Goal: Use online tool/utility: Utilize a website feature to perform a specific function

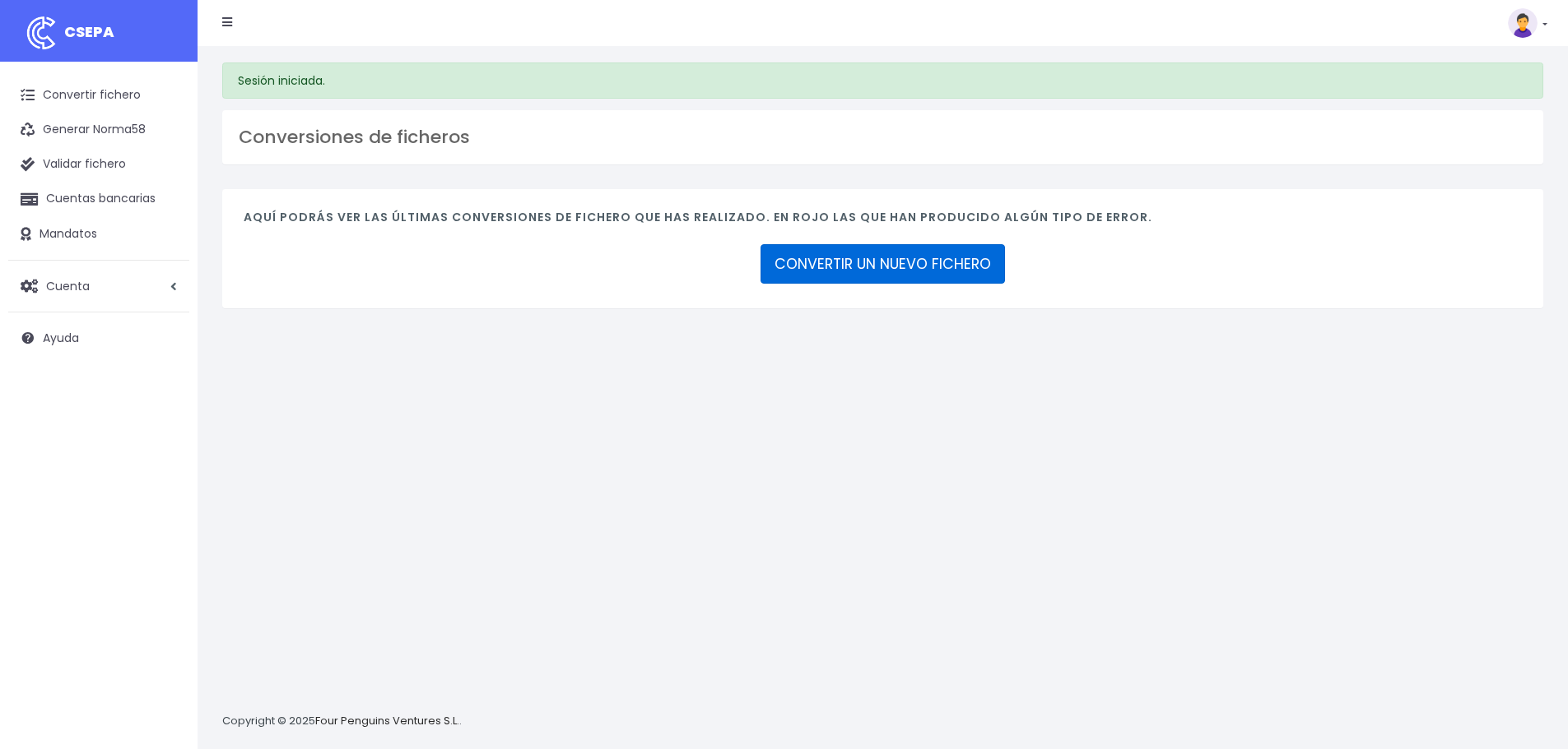
click at [874, 277] on link "CONVERTIR UN NUEVO FICHERO" at bounding box center [883, 264] width 245 height 39
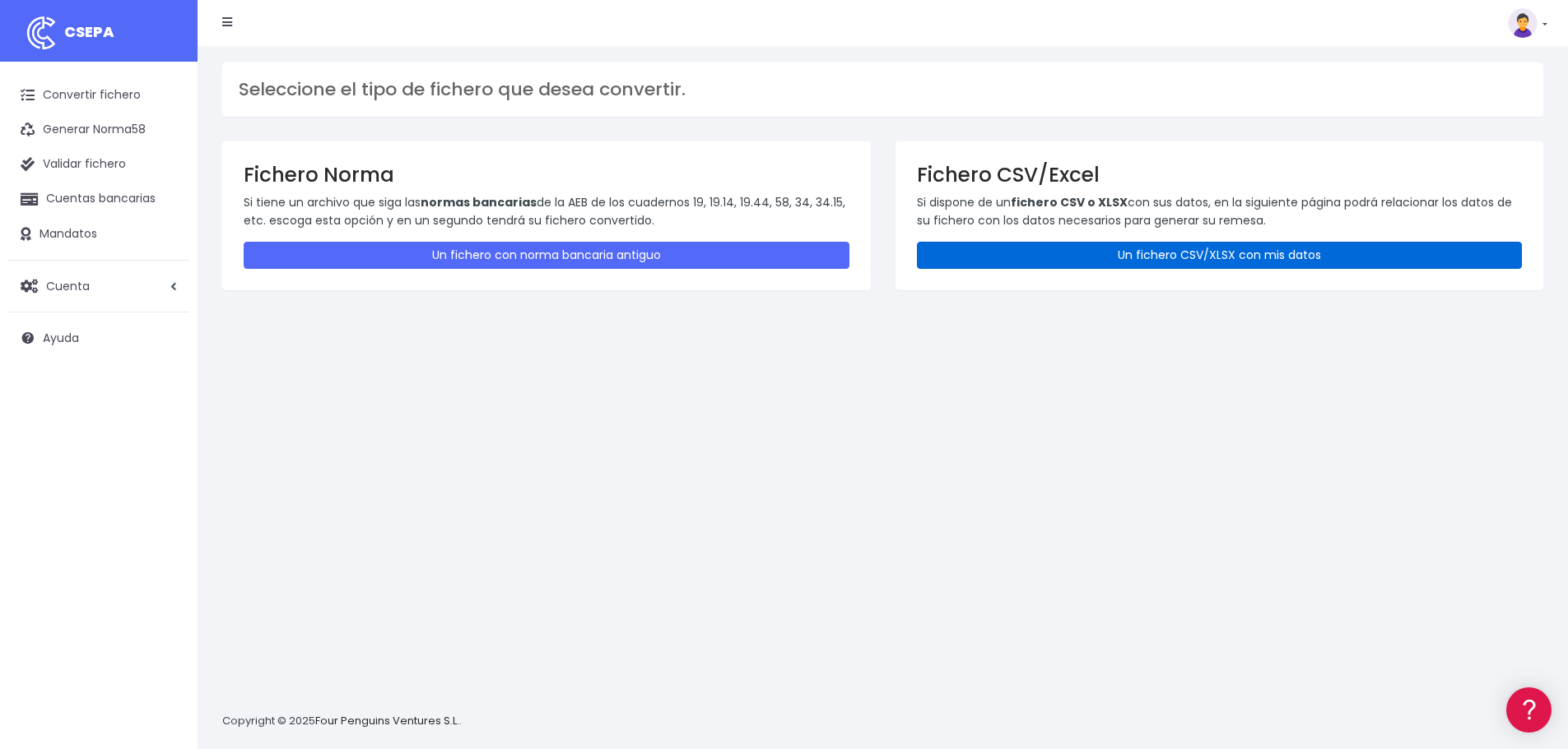
click at [1101, 253] on link "Un fichero CSV/XLSX con mis datos" at bounding box center [1220, 255] width 606 height 27
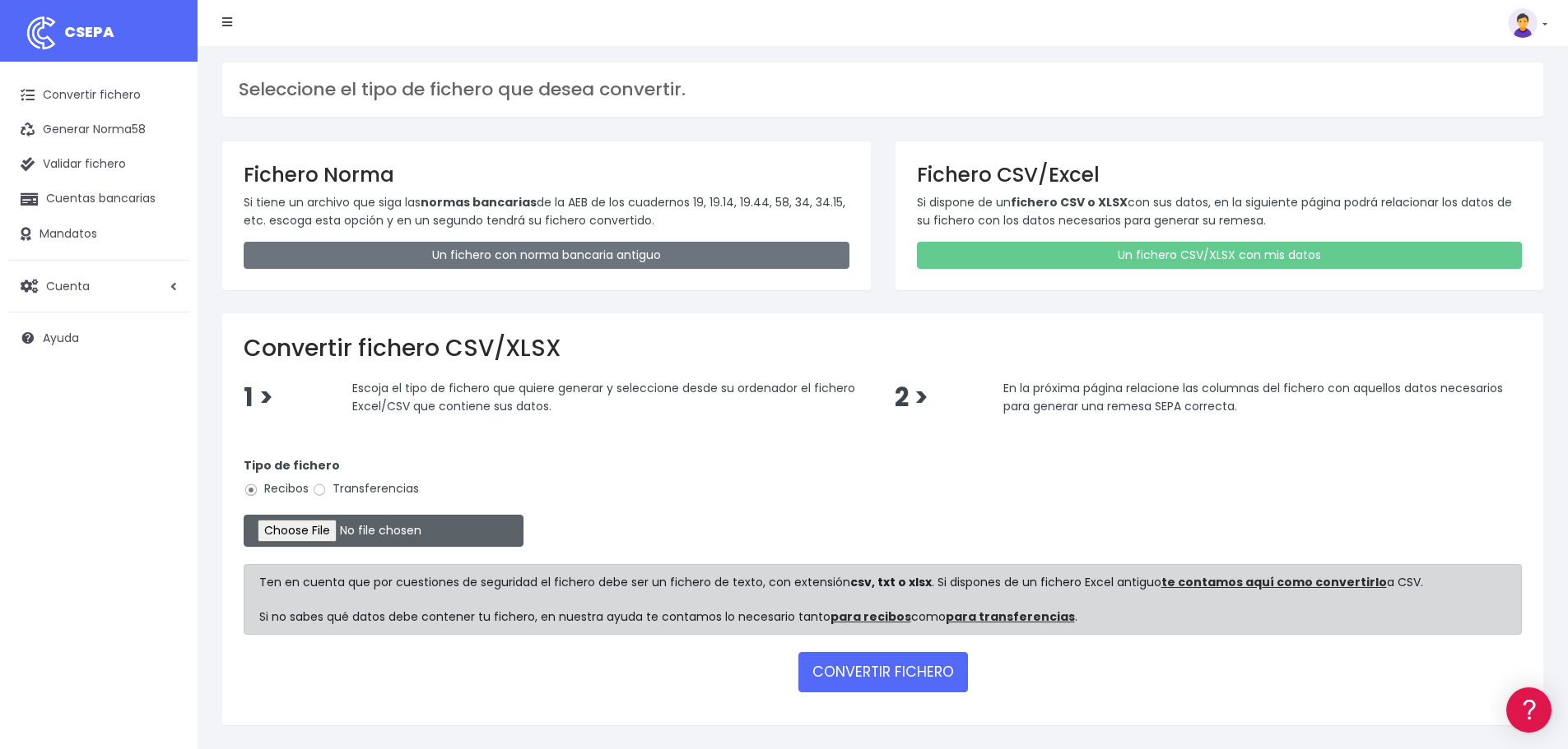
click at [345, 531] on input "file" at bounding box center [384, 531] width 280 height 32
type input "C:\fakepath\Remesa Cobros Confort+ 19082025 Fines Contrato.xlsx"
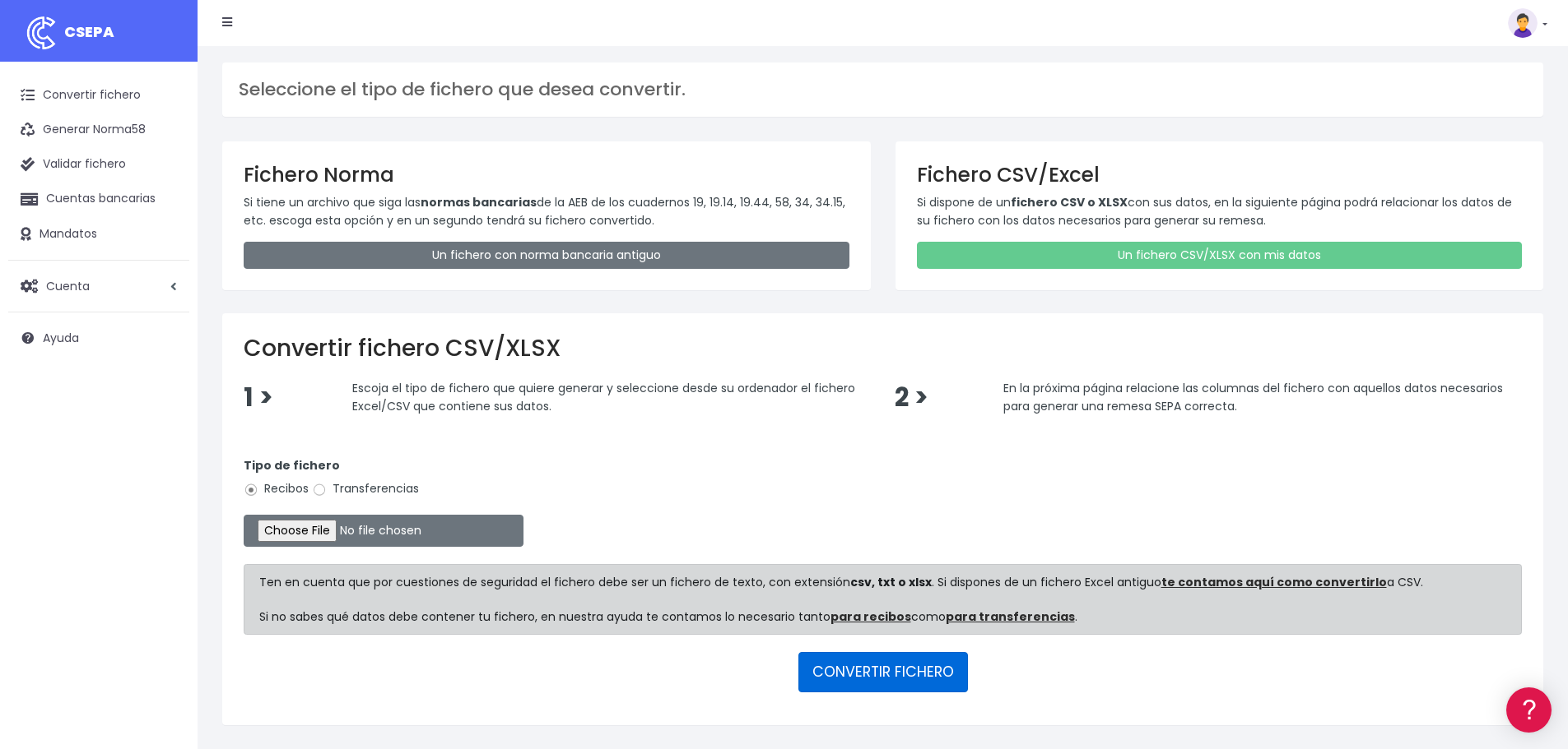
click at [885, 661] on button "CONVERTIR FICHERO" at bounding box center [883, 671] width 170 height 39
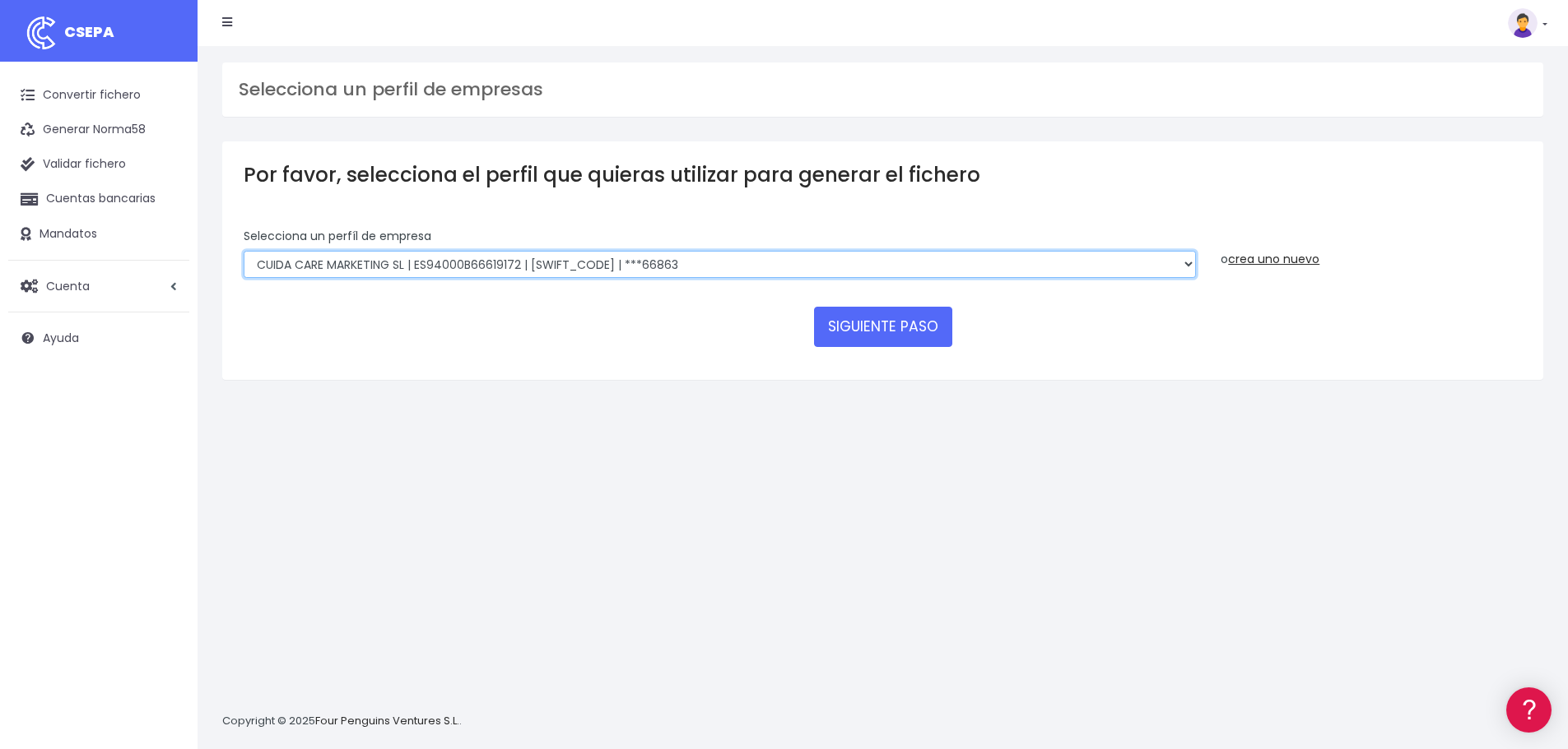
click at [747, 267] on select "Felizvita 2014 SL | ES04000B86993896 | [SWIFT_CODE] | ***80224 CUIDA CARE MARKE…" at bounding box center [720, 265] width 952 height 28
click at [244, 251] on select "Felizvita 2014 SL | ES04000B86993896 | [SWIFT_CODE] | ***80224 CUIDA CARE MARKE…" at bounding box center [720, 265] width 952 height 28
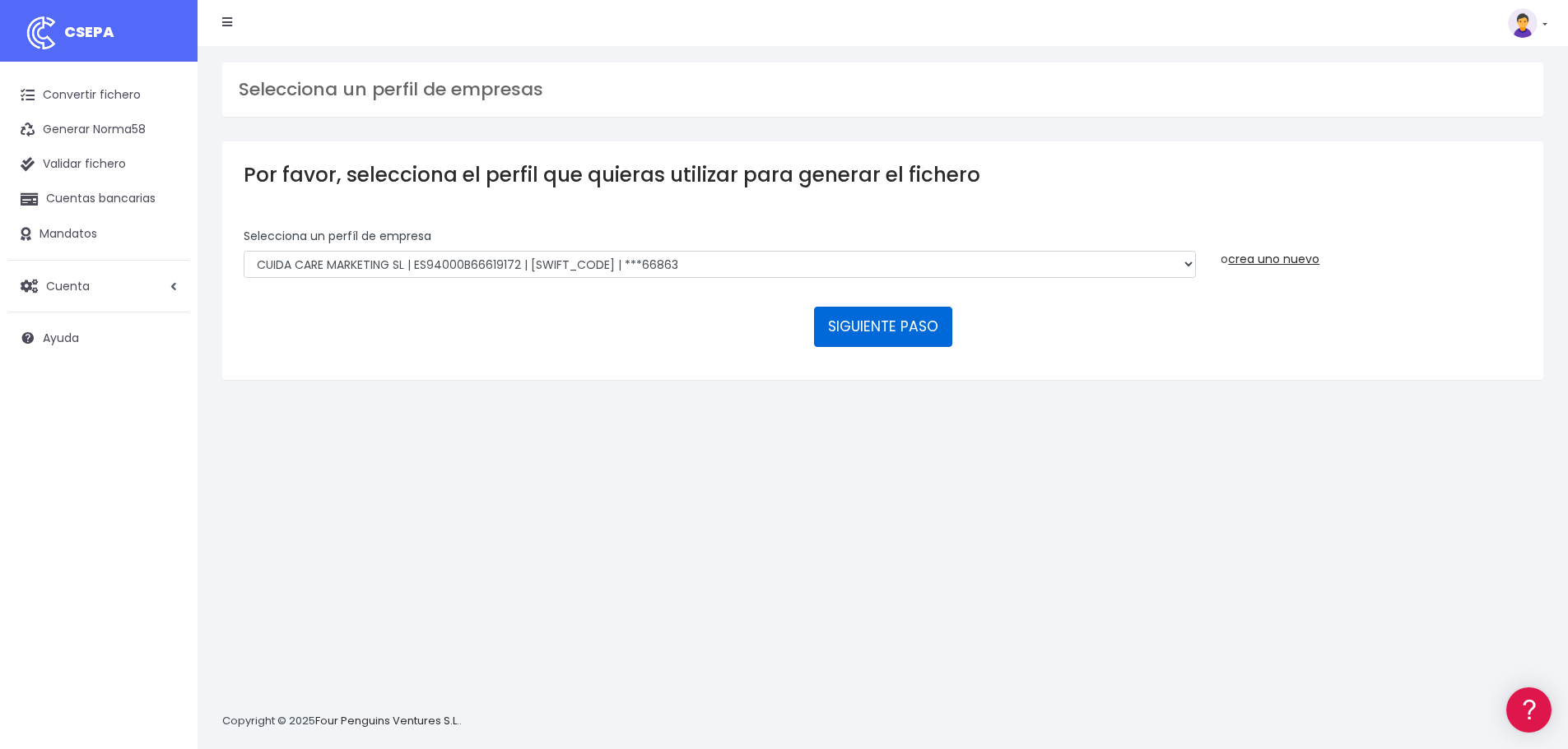
click at [868, 326] on button "SIGUIENTE PASO" at bounding box center [883, 326] width 138 height 39
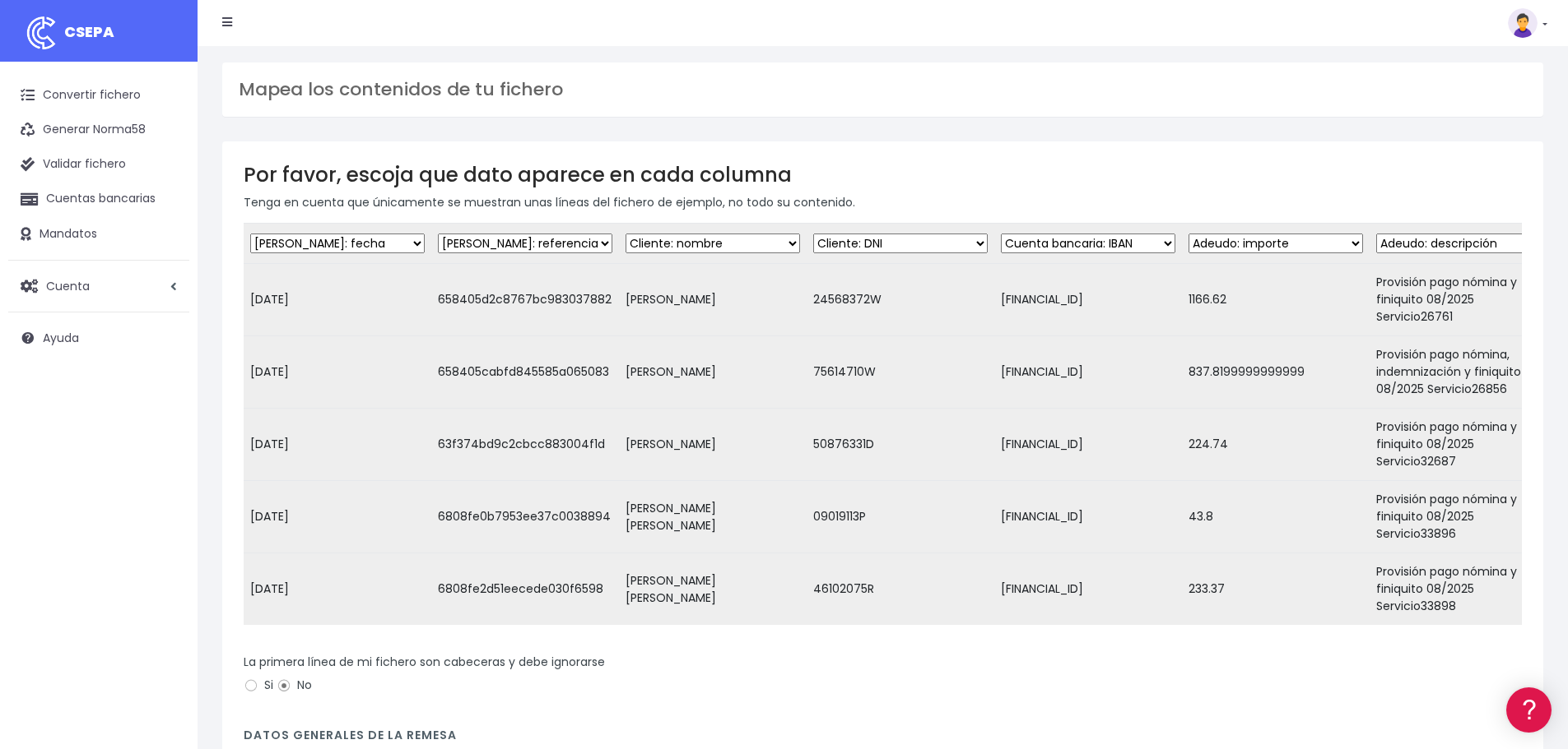
scroll to position [82, 0]
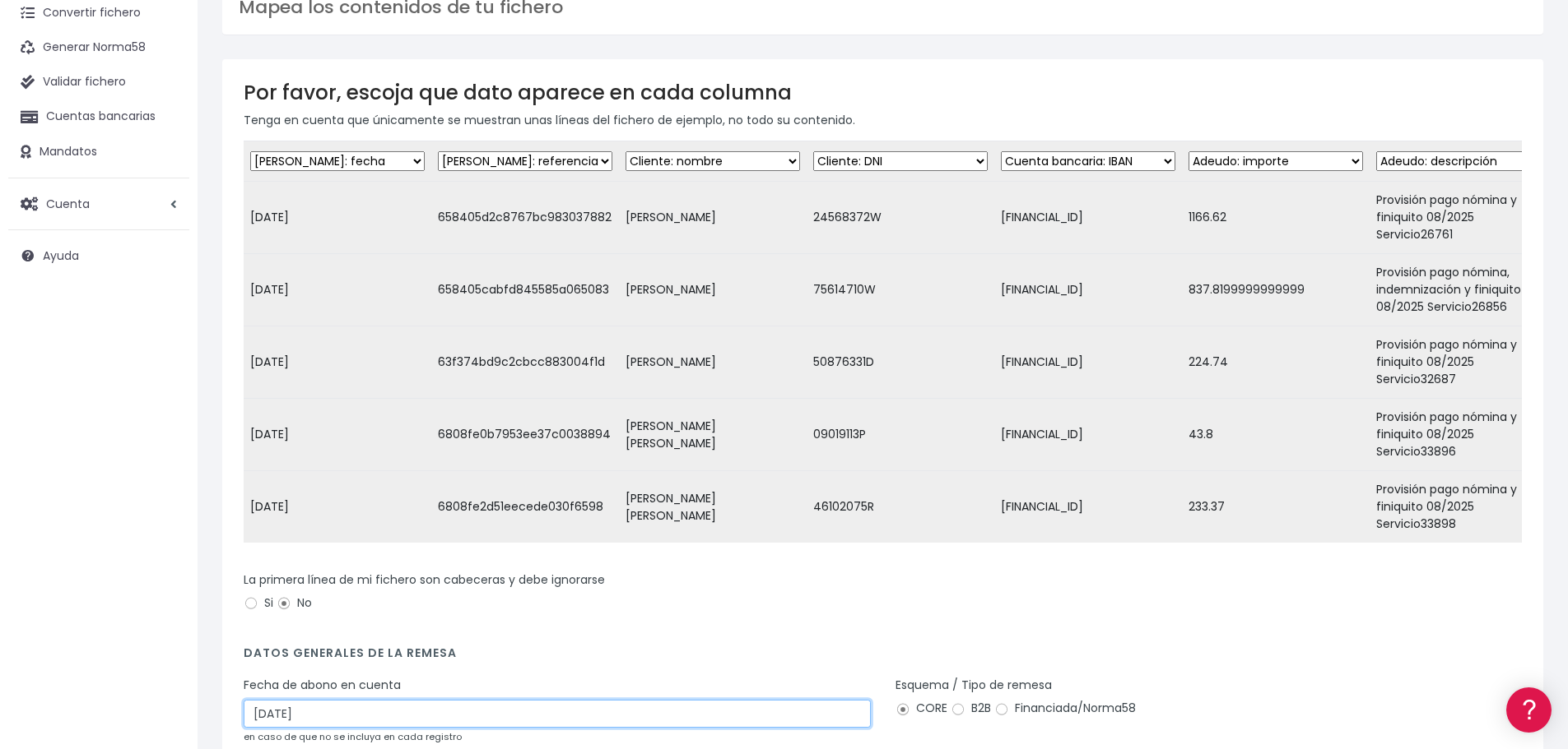
click at [339, 700] on input "21/08/2025" at bounding box center [557, 714] width 627 height 28
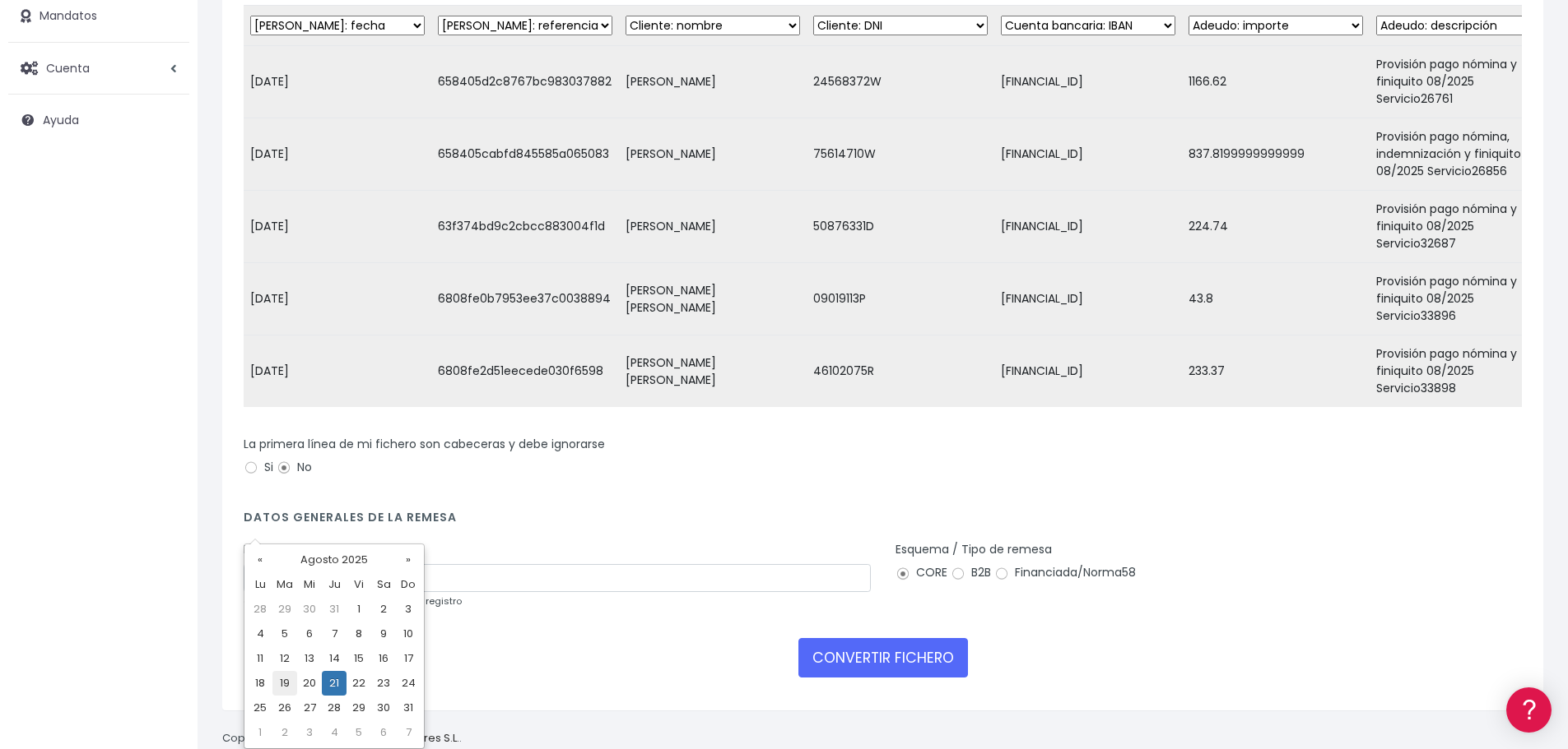
click at [288, 679] on td "19" at bounding box center [285, 683] width 24 height 24
type input "19/08/2025"
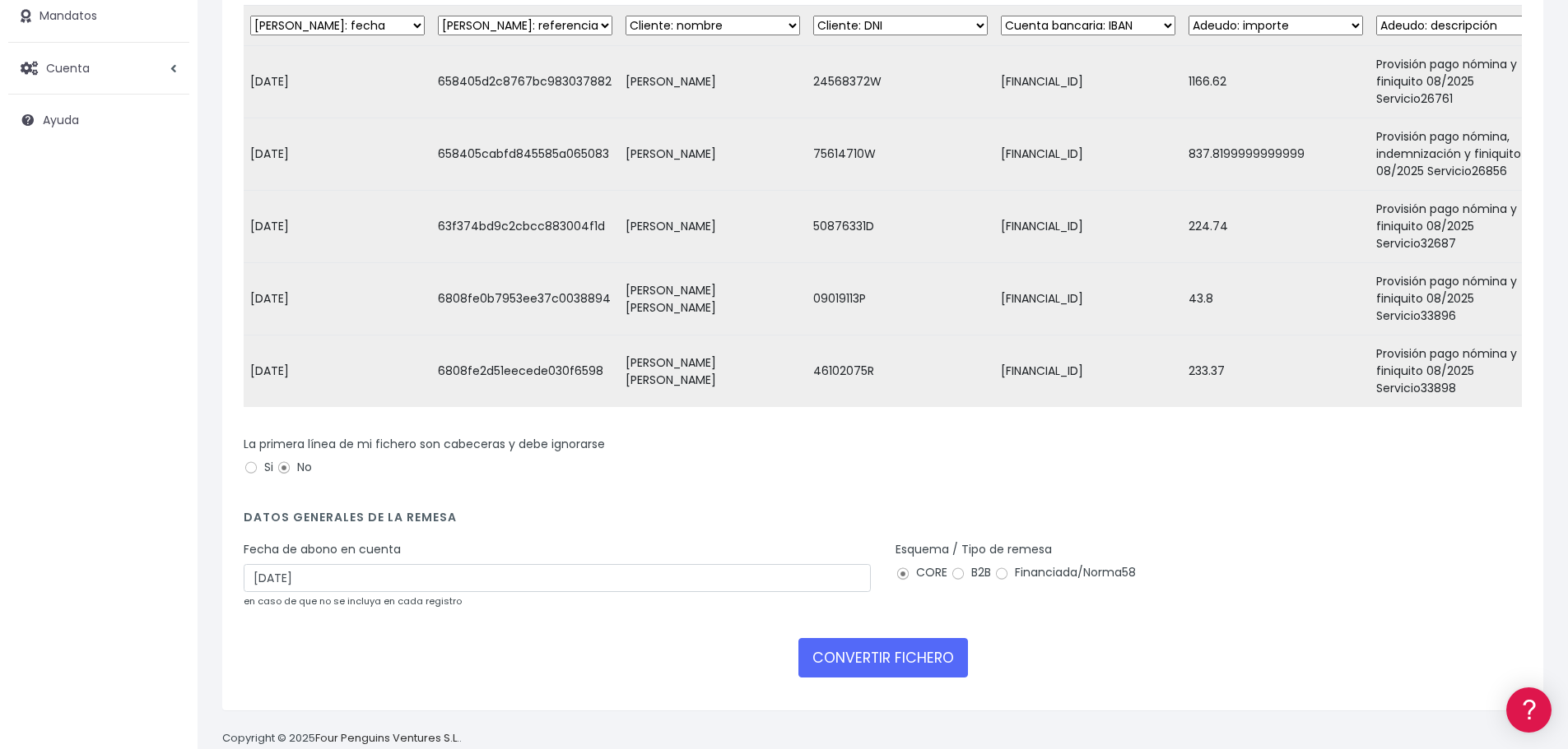
scroll to position [194, 0]
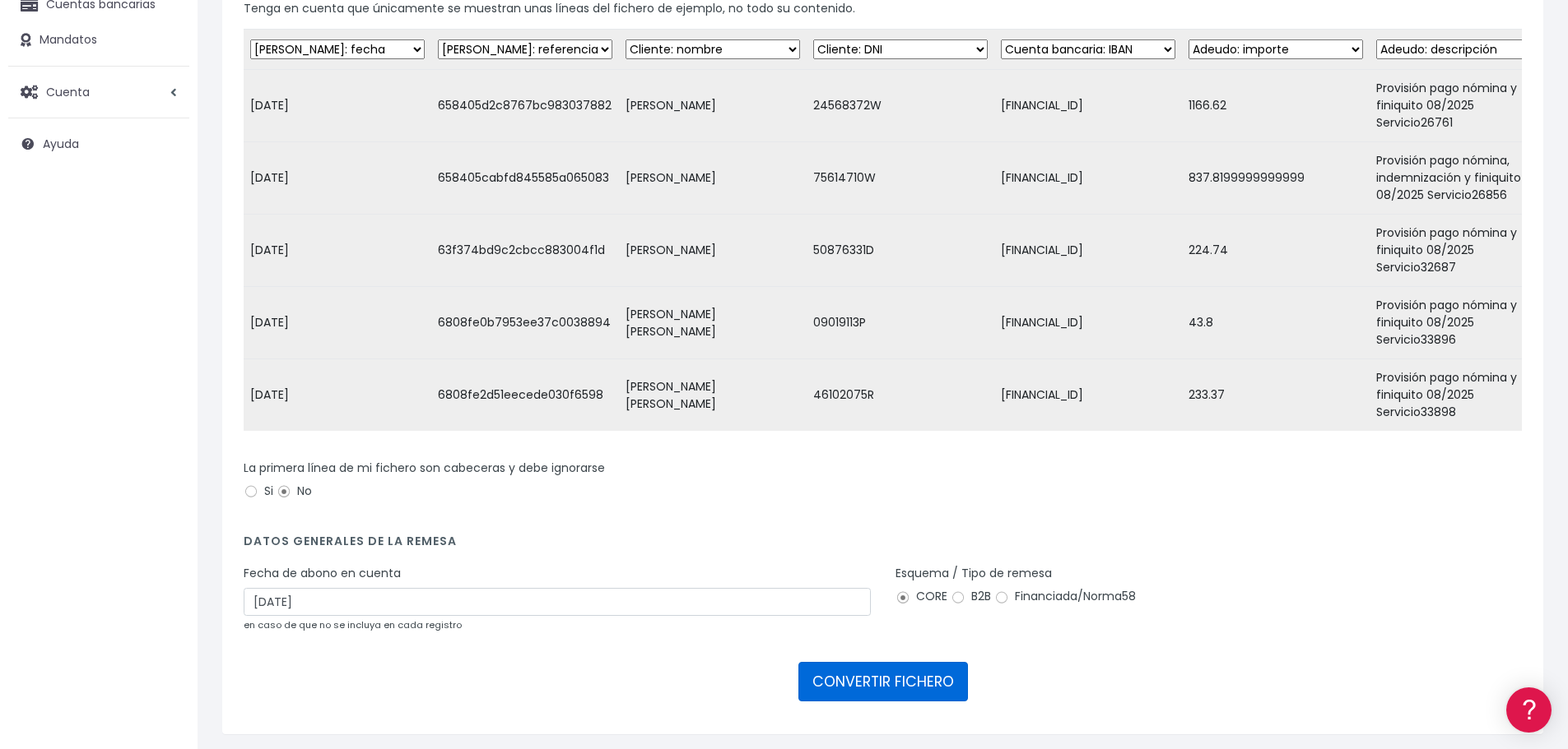
click at [859, 662] on button "CONVERTIR FICHERO" at bounding box center [883, 682] width 170 height 39
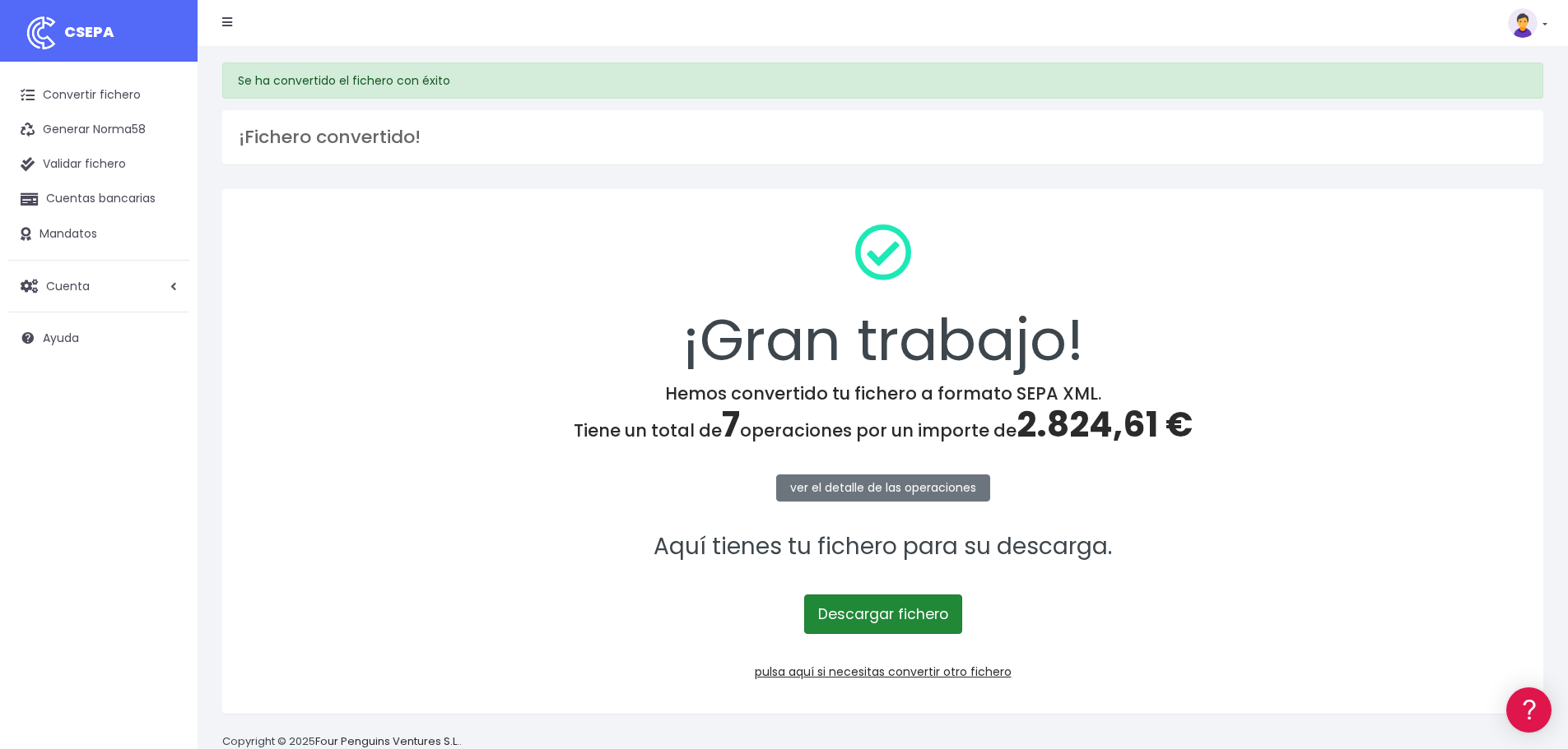
click at [919, 623] on link "Descargar fichero" at bounding box center [883, 614] width 158 height 39
click at [889, 611] on link "Descargar fichero" at bounding box center [883, 614] width 158 height 39
